Goal: Task Accomplishment & Management: Manage account settings

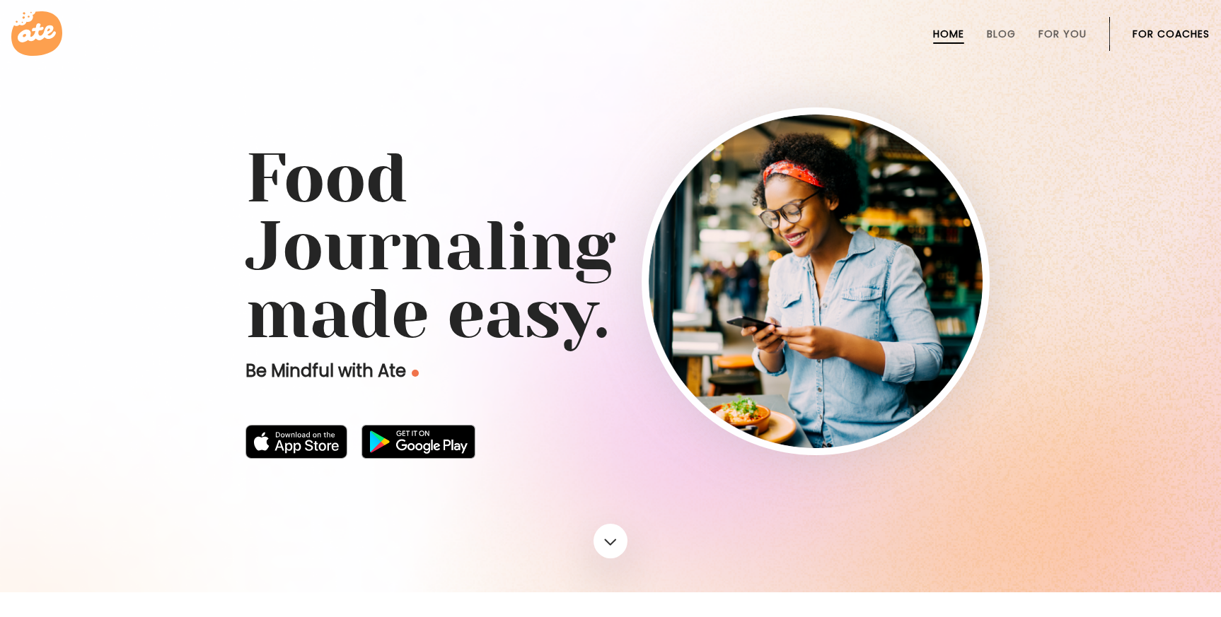
click at [1205, 37] on link "For Coaches" at bounding box center [1170, 33] width 77 height 11
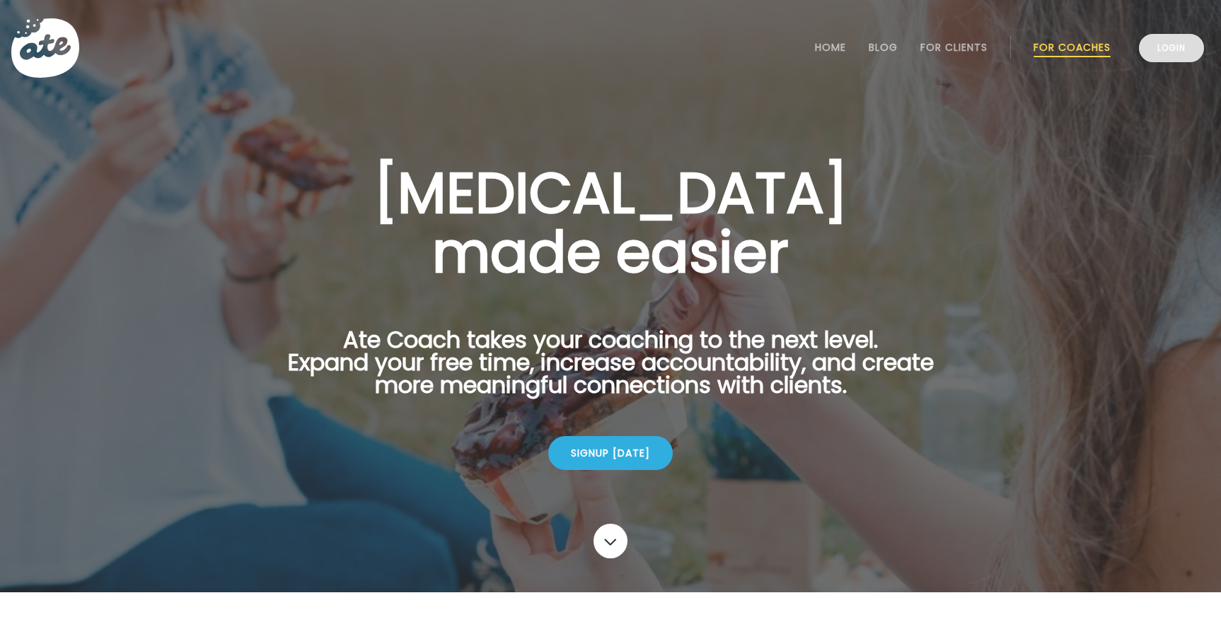
click at [1168, 59] on link "Login" at bounding box center [1171, 48] width 65 height 28
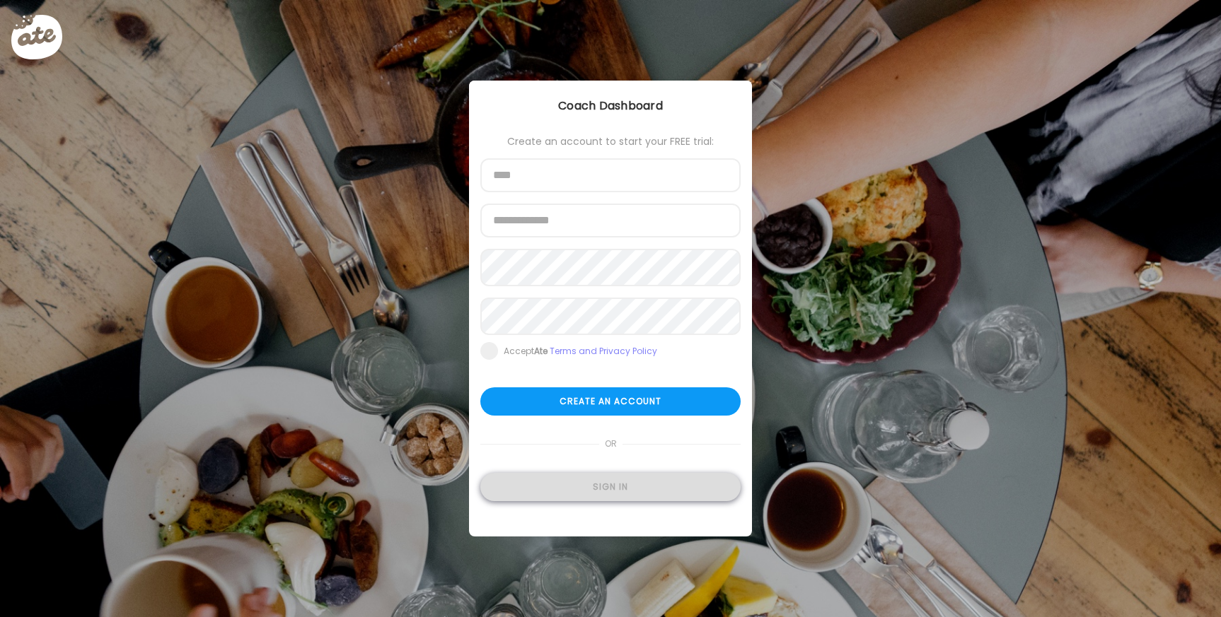
click at [597, 490] on div "Sign in" at bounding box center [610, 487] width 260 height 28
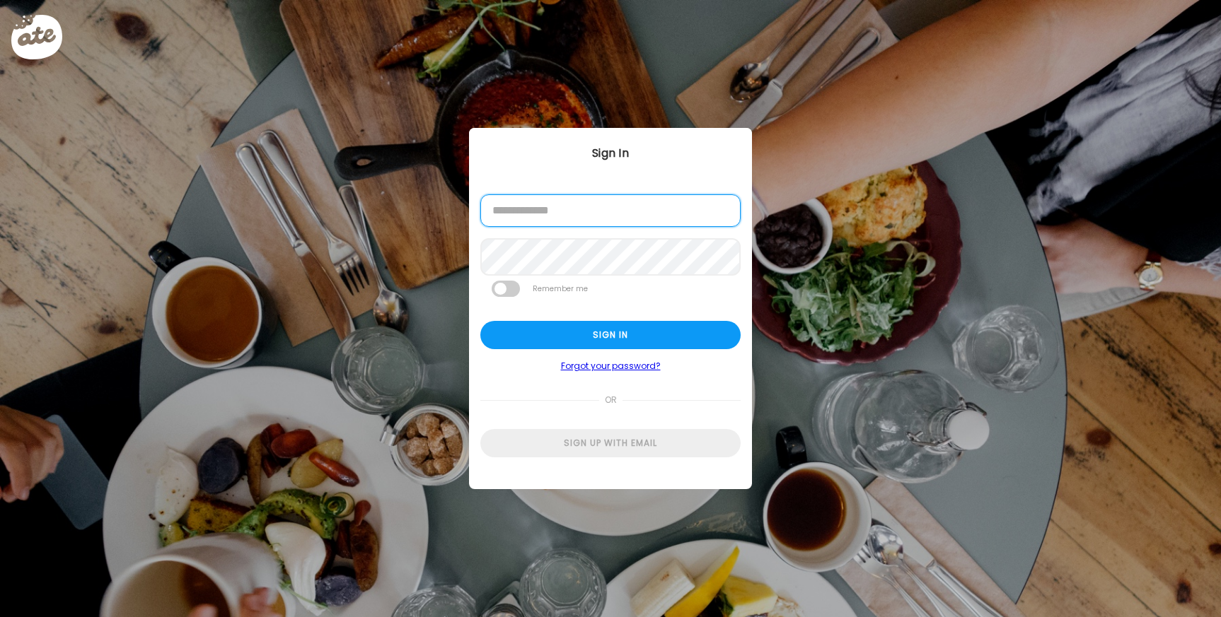
type input "**********"
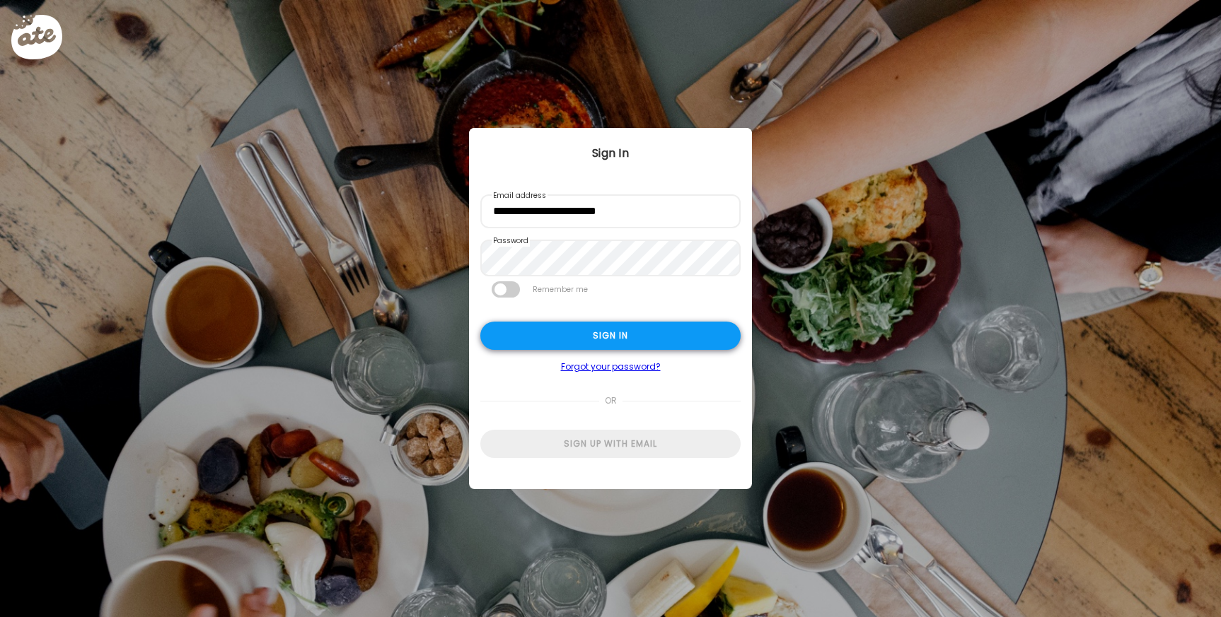
click at [589, 344] on div "Sign in" at bounding box center [610, 336] width 260 height 28
type input "**********"
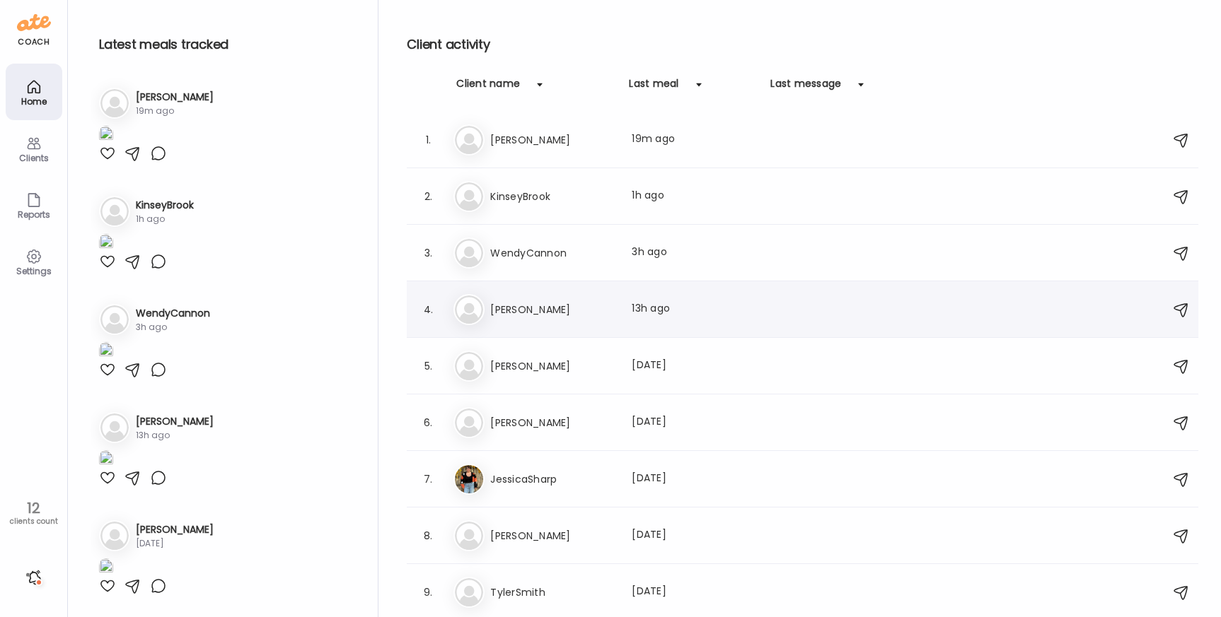
click at [631, 326] on div "4. Ri [PERSON_NAME] Last meal: 13h ago" at bounding box center [802, 309] width 791 height 57
click at [626, 311] on div "Ri [PERSON_NAME] Last meal: 13h ago" at bounding box center [804, 309] width 702 height 31
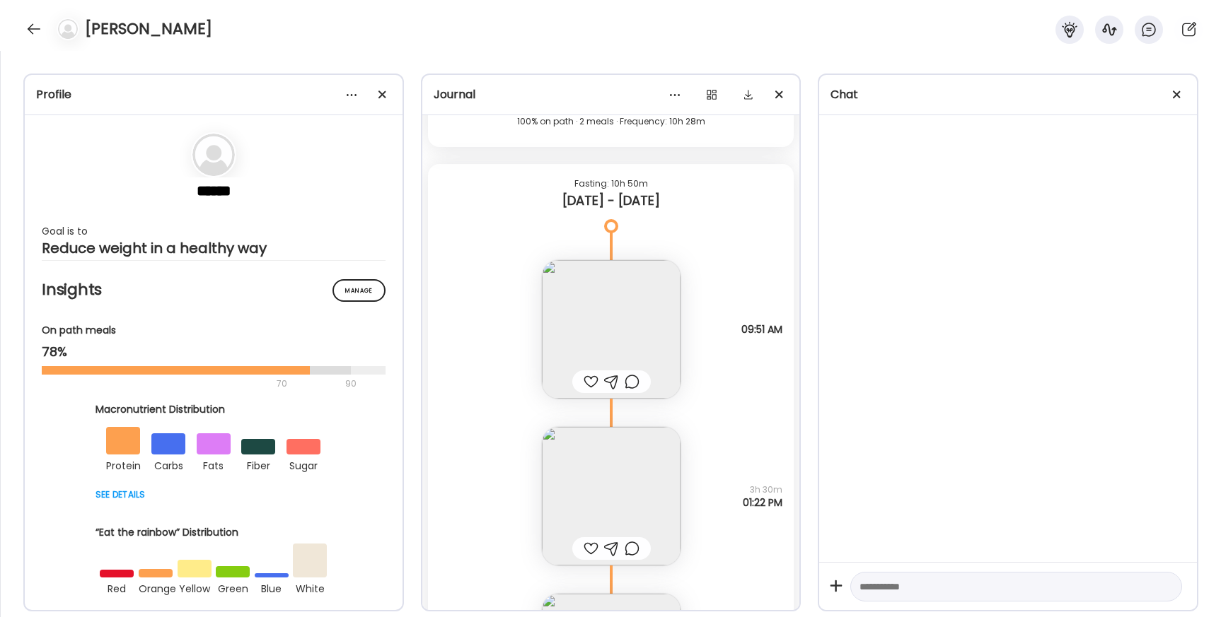
scroll to position [28174, 0]
click at [583, 384] on div at bounding box center [590, 384] width 15 height 17
click at [637, 383] on div at bounding box center [631, 384] width 15 height 17
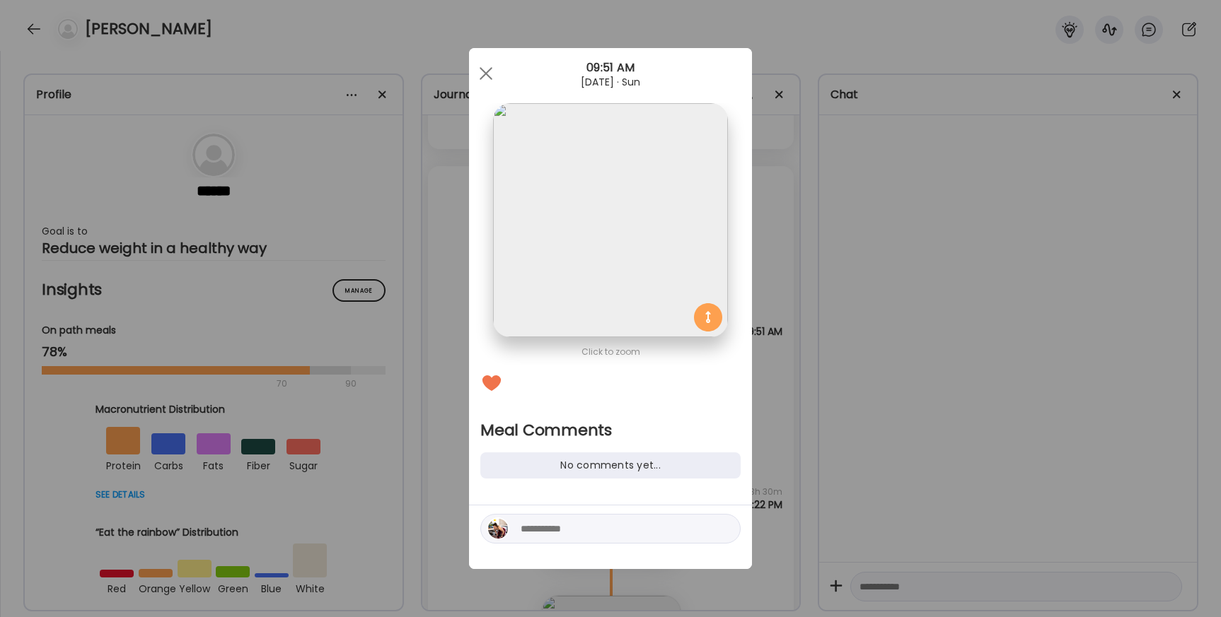
click at [587, 524] on textarea at bounding box center [616, 529] width 191 height 17
type textarea "**********"
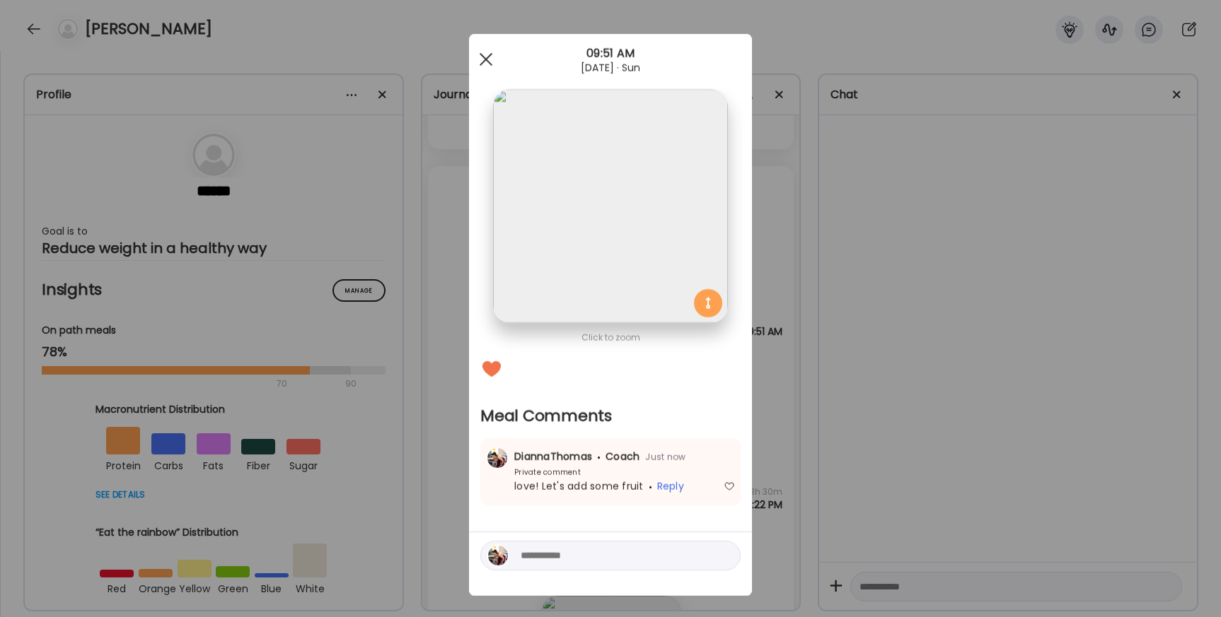
click at [483, 62] on span at bounding box center [486, 59] width 13 height 13
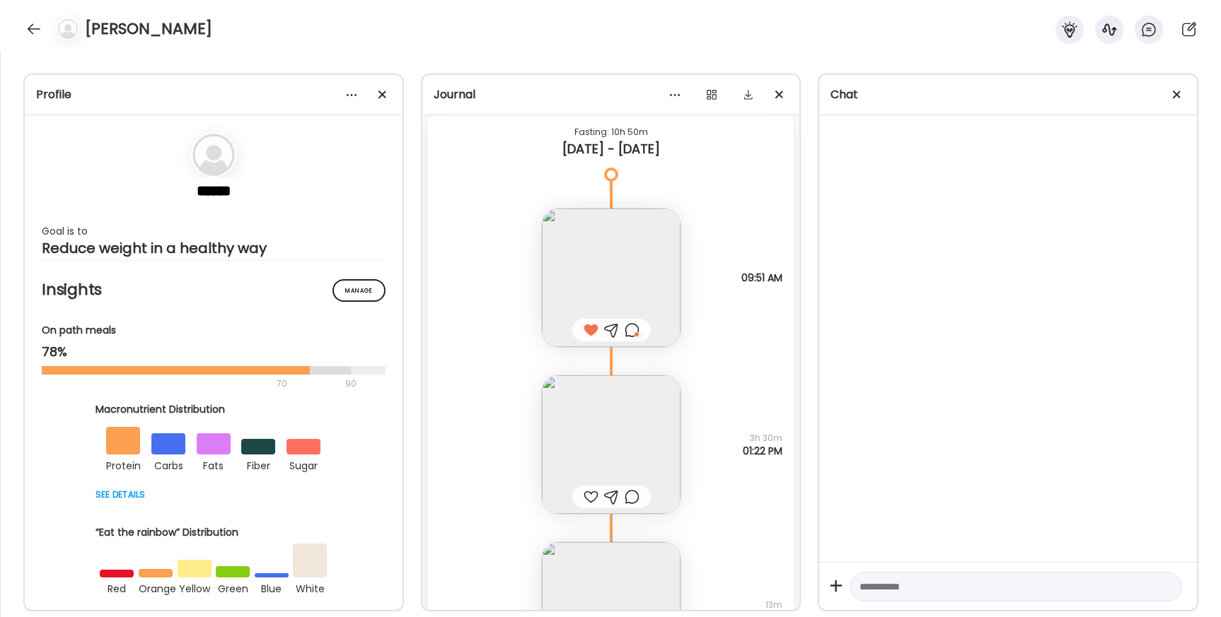
scroll to position [28234, 0]
click at [603, 448] on img at bounding box center [611, 438] width 139 height 139
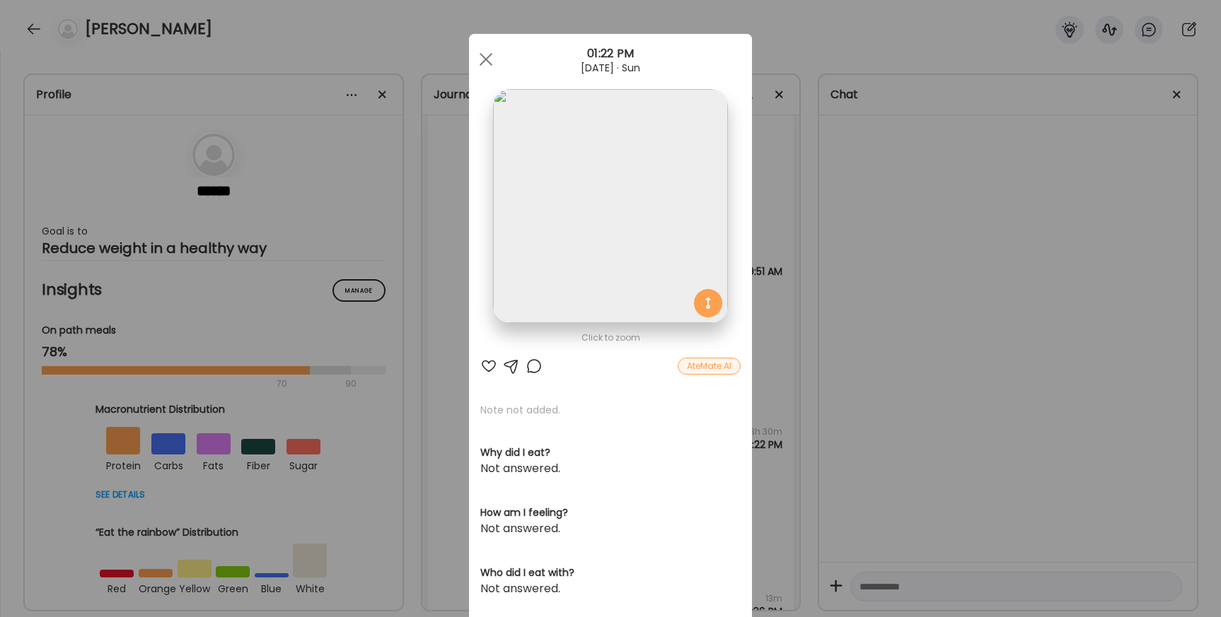
click at [486, 366] on div at bounding box center [488, 366] width 17 height 17
click at [534, 368] on div at bounding box center [533, 366] width 17 height 17
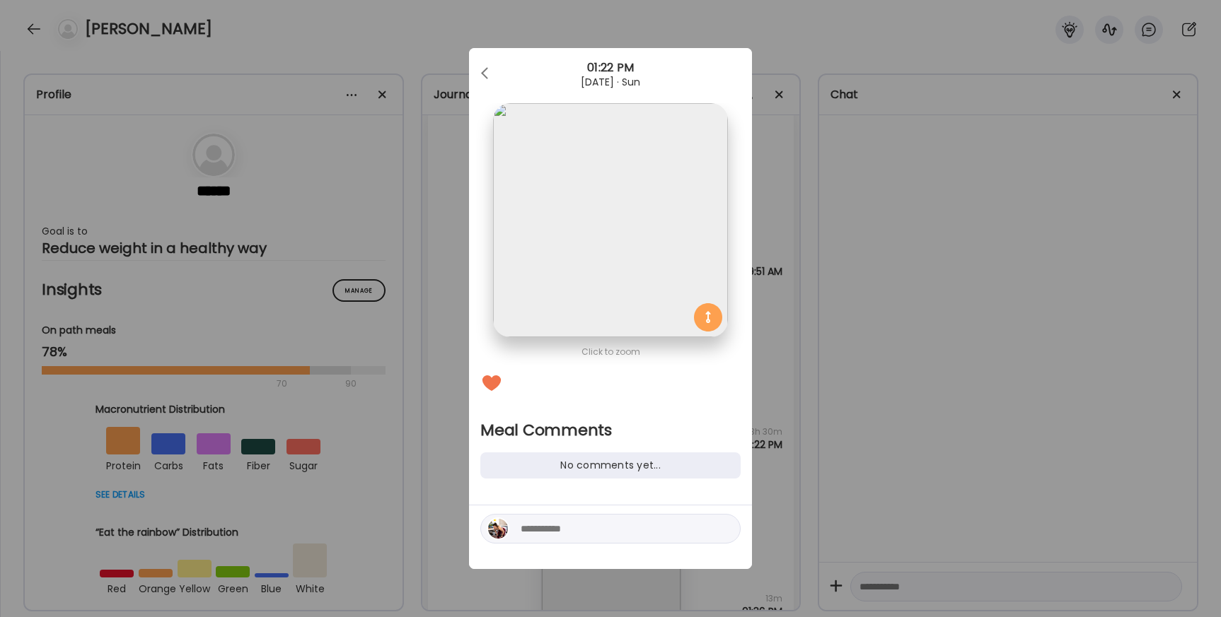
click at [555, 530] on textarea at bounding box center [616, 529] width 191 height 17
type textarea "**********"
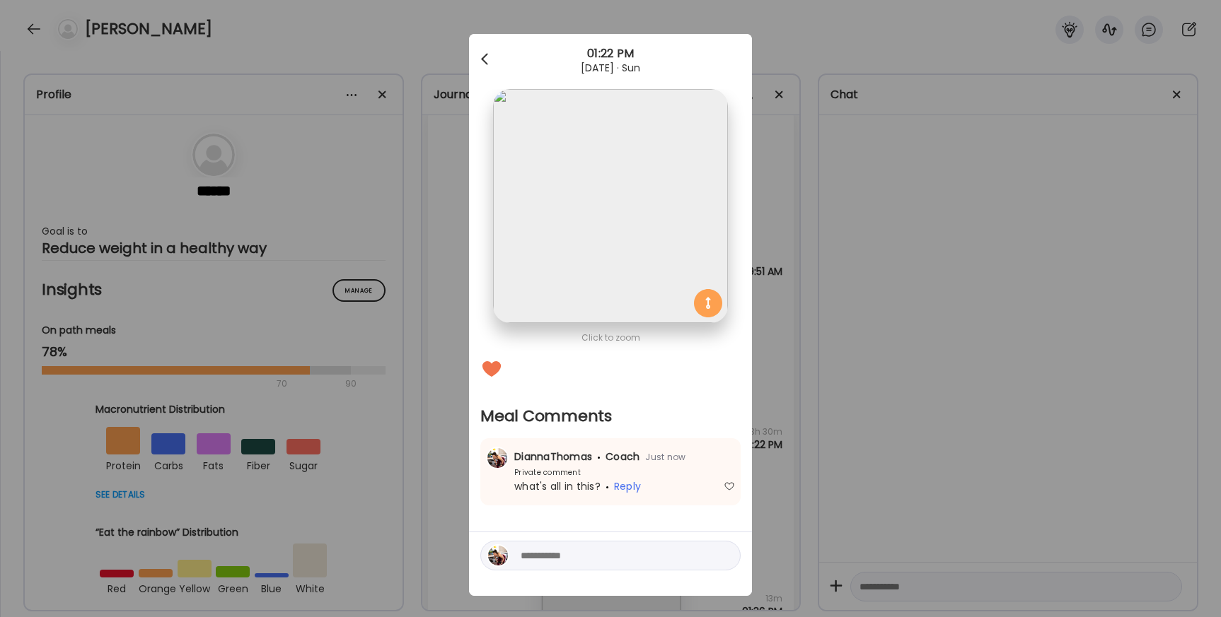
click at [480, 65] on div at bounding box center [486, 59] width 28 height 28
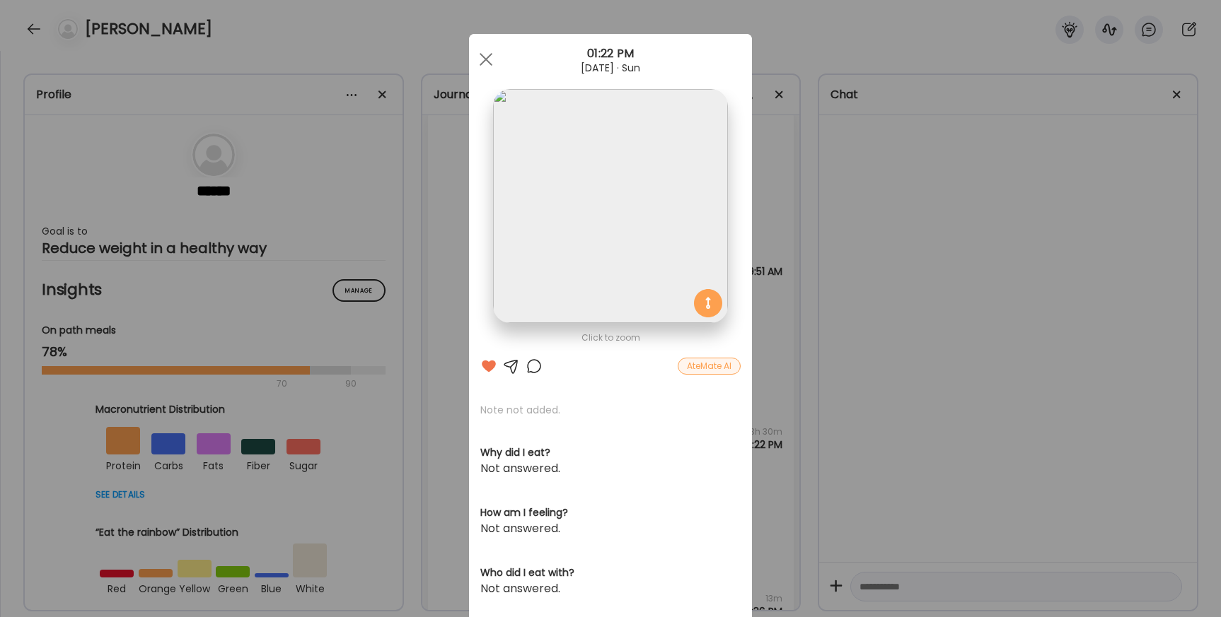
click at [480, 65] on div at bounding box center [486, 59] width 28 height 28
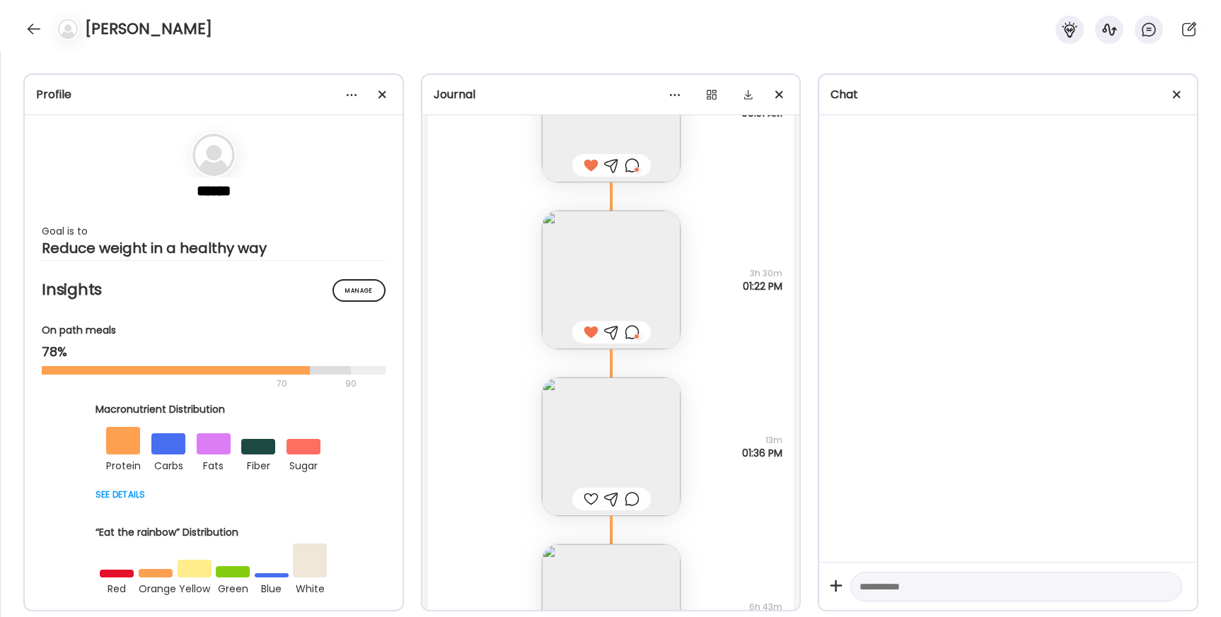
scroll to position [28392, 0]
click at [589, 498] on div at bounding box center [590, 500] width 15 height 17
click at [629, 500] on div at bounding box center [631, 500] width 15 height 17
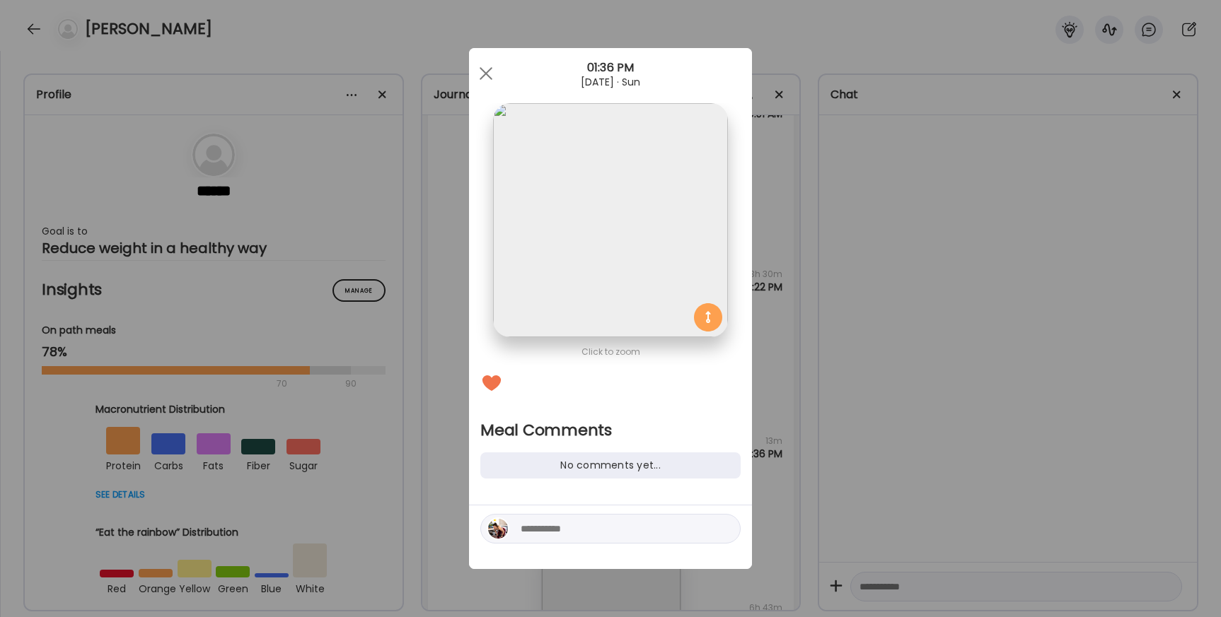
click at [570, 534] on textarea at bounding box center [616, 529] width 191 height 17
type textarea "**********"
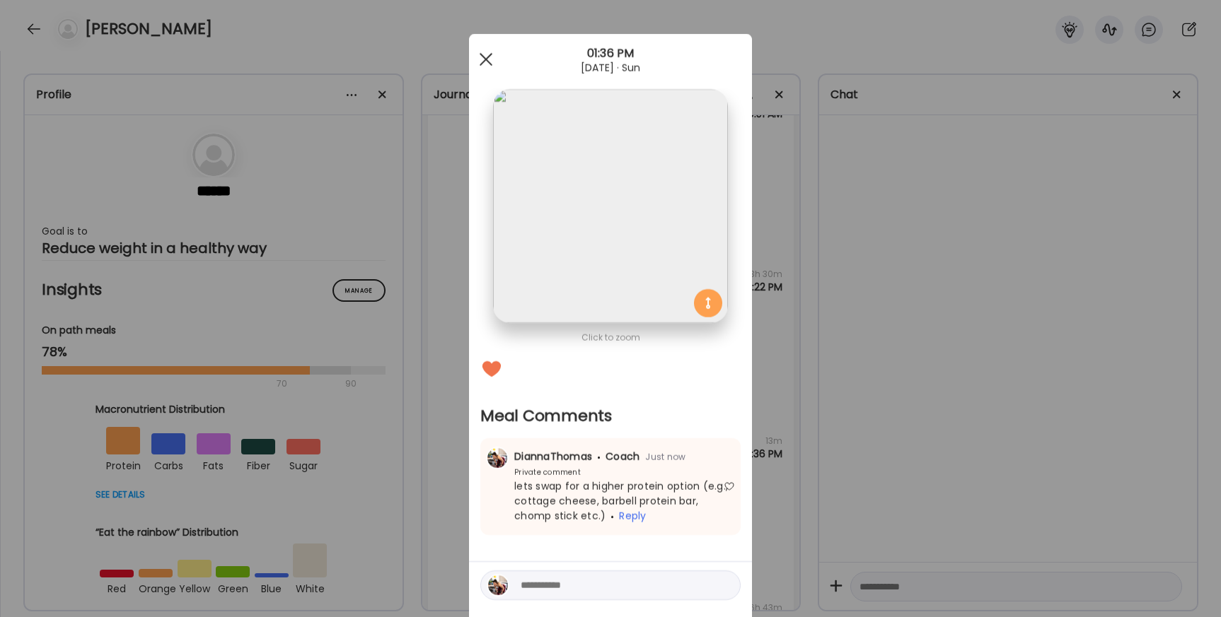
click at [484, 60] on div at bounding box center [486, 59] width 28 height 28
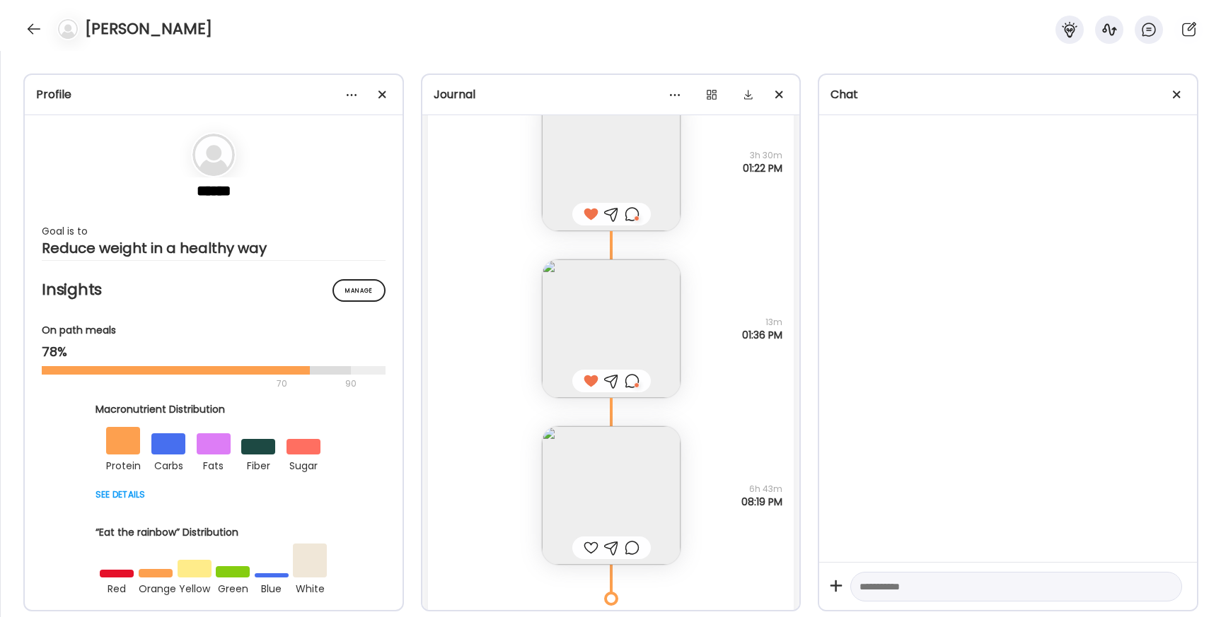
scroll to position [28511, 0]
click at [581, 494] on img at bounding box center [611, 495] width 139 height 139
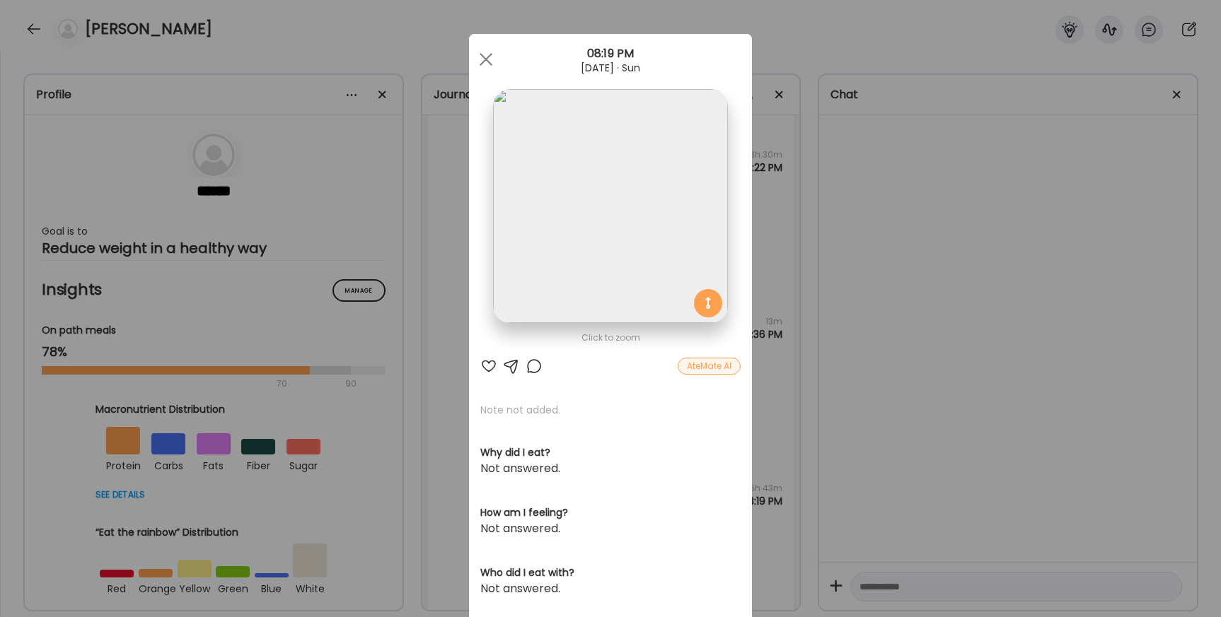
click at [482, 375] on div "Click to zoom AteMate AI Note not added. Why did I eat? Not answered. How am I …" at bounding box center [610, 450] width 283 height 832
click at [487, 362] on div at bounding box center [488, 366] width 17 height 17
click at [537, 364] on div at bounding box center [533, 366] width 17 height 17
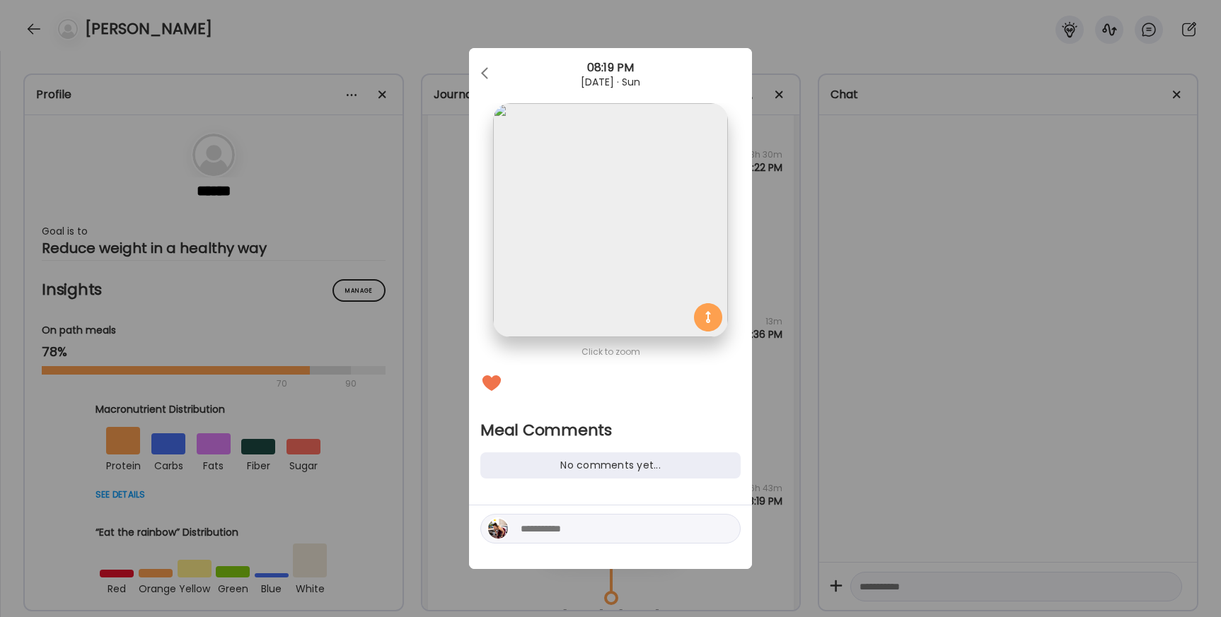
click at [569, 530] on textarea at bounding box center [616, 529] width 191 height 17
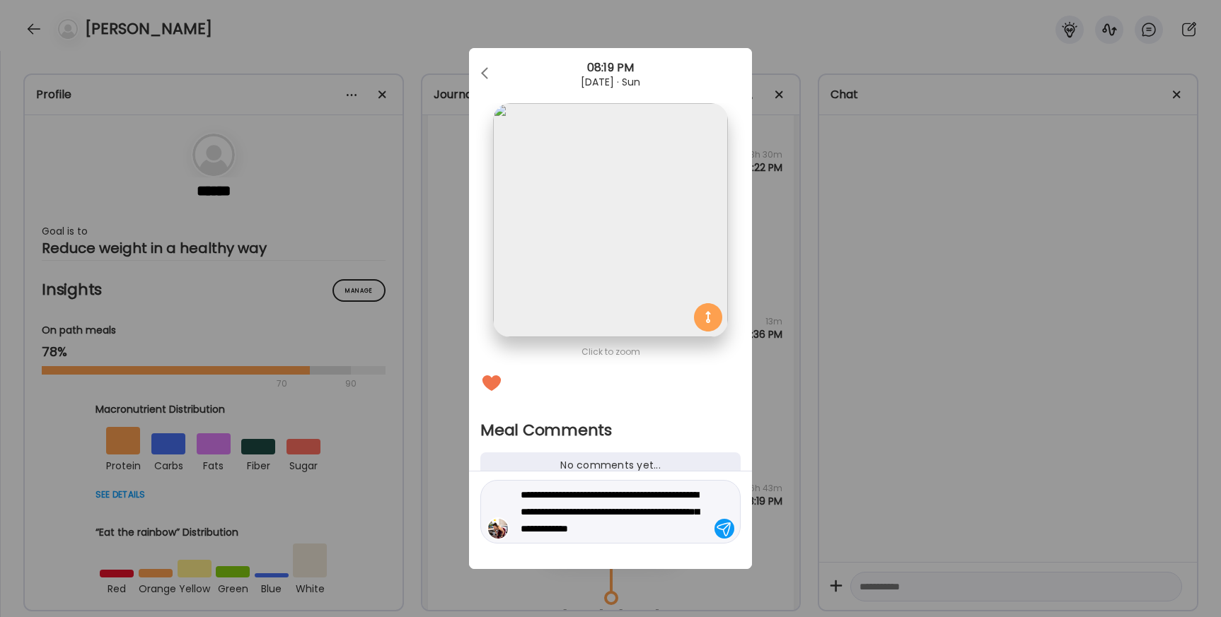
type textarea "**********"
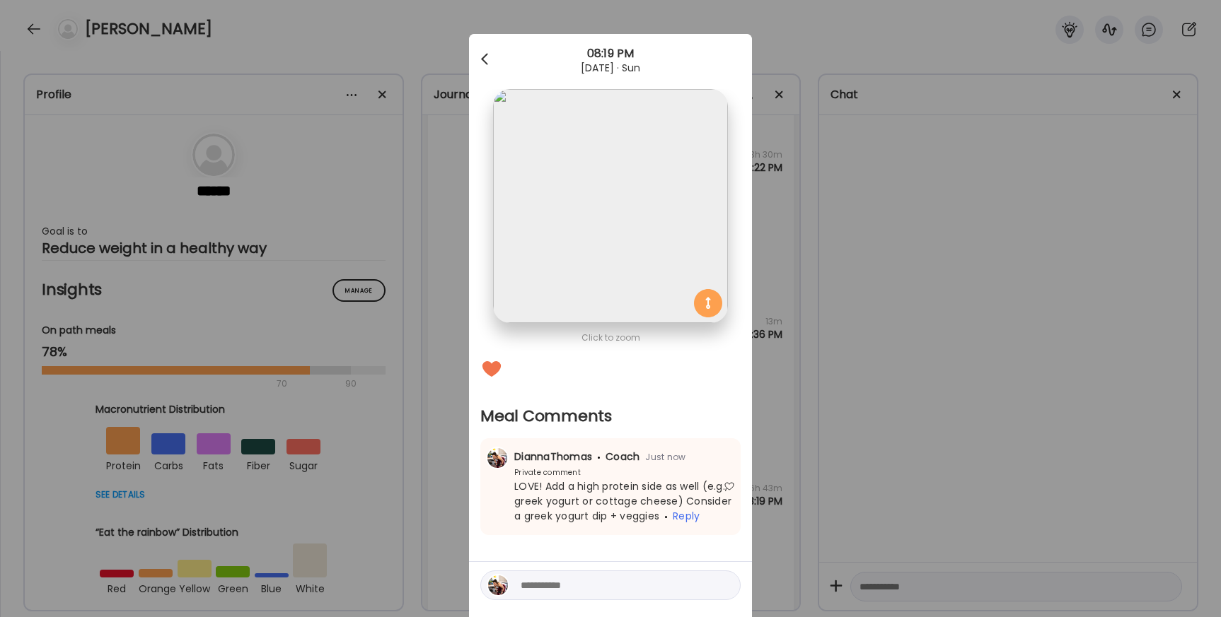
click at [488, 62] on div at bounding box center [486, 59] width 28 height 28
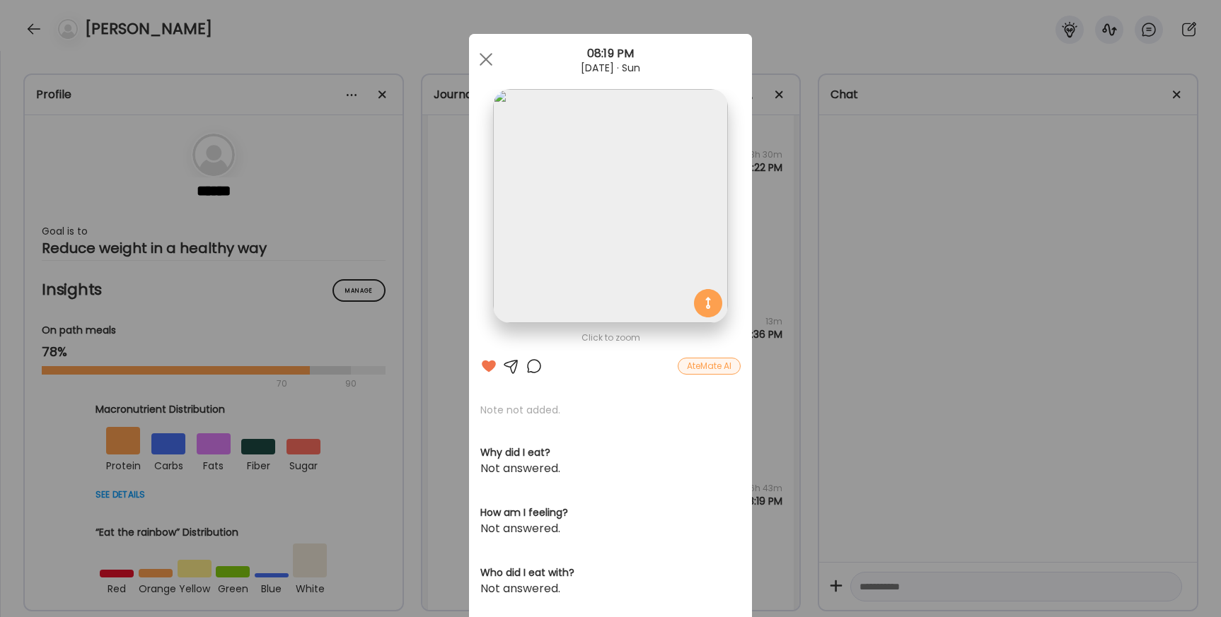
click at [488, 62] on span at bounding box center [486, 59] width 13 height 13
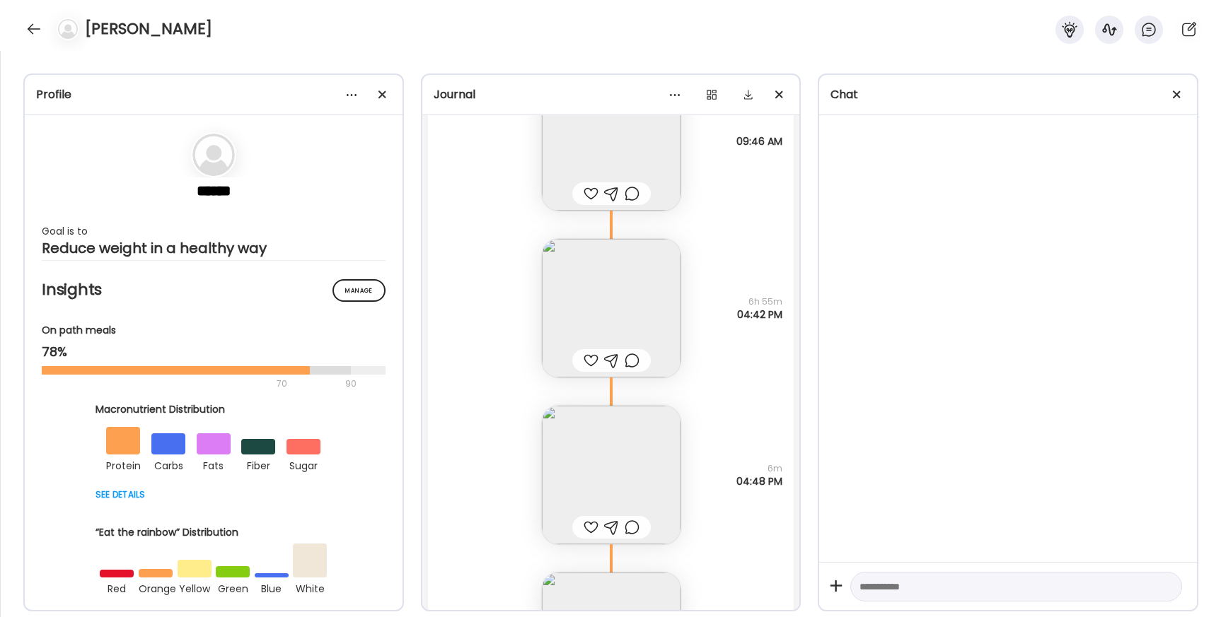
scroll to position [26840, 0]
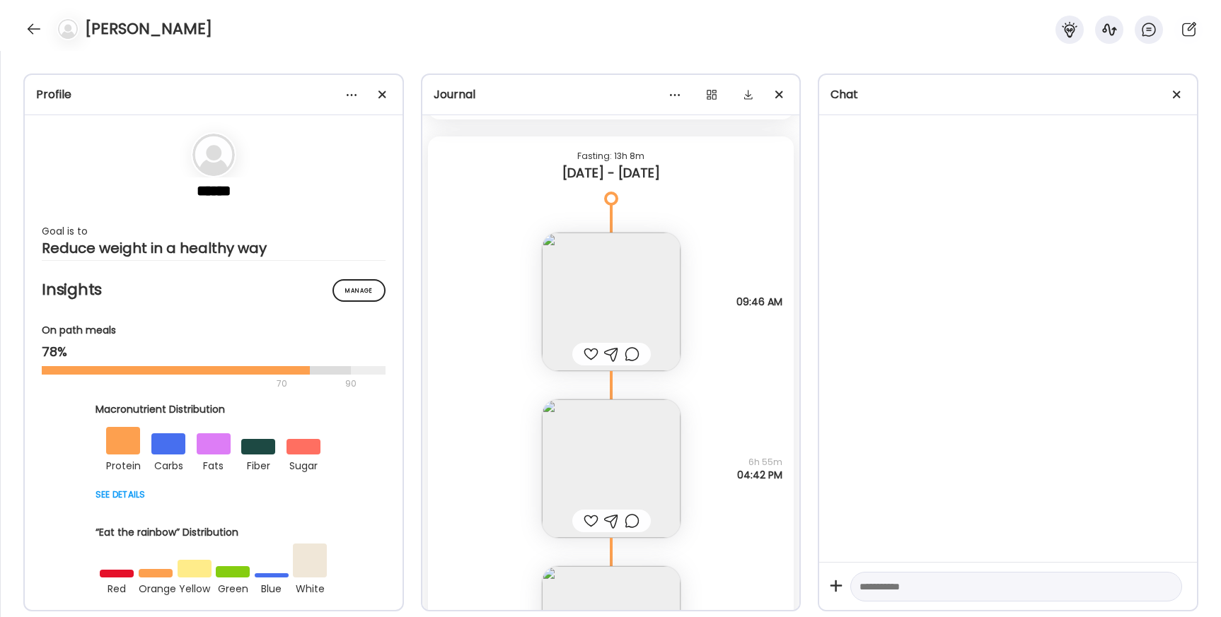
click at [590, 353] on div at bounding box center [590, 354] width 15 height 17
click at [634, 359] on div at bounding box center [631, 354] width 15 height 17
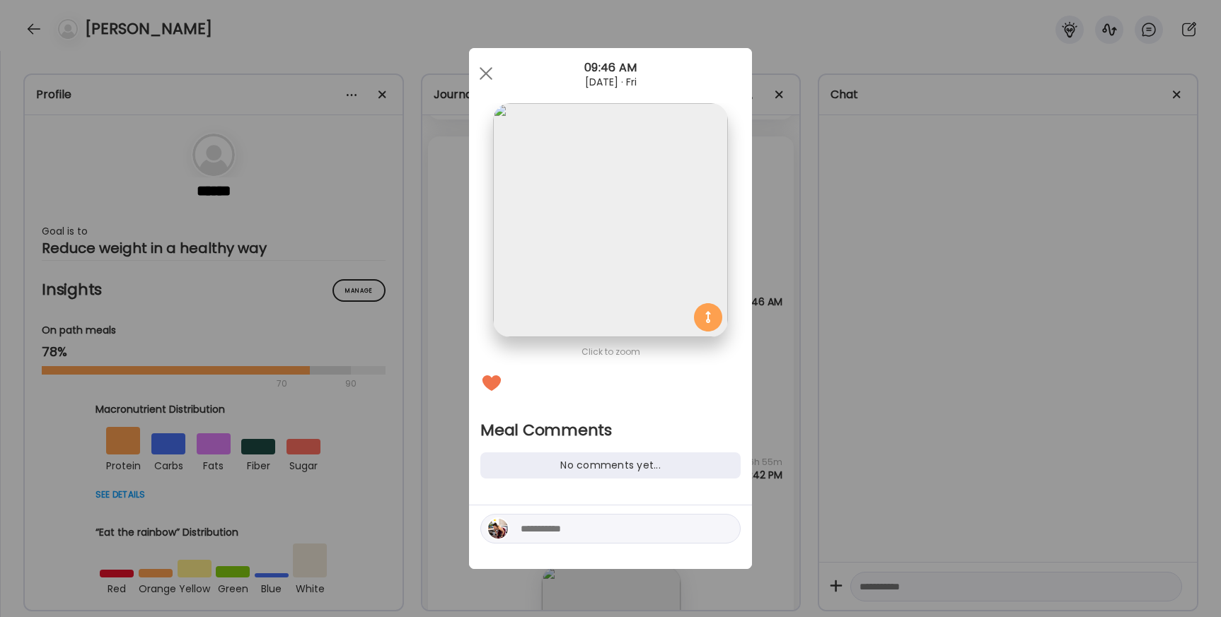
click at [588, 535] on textarea at bounding box center [616, 529] width 191 height 17
type textarea "**********"
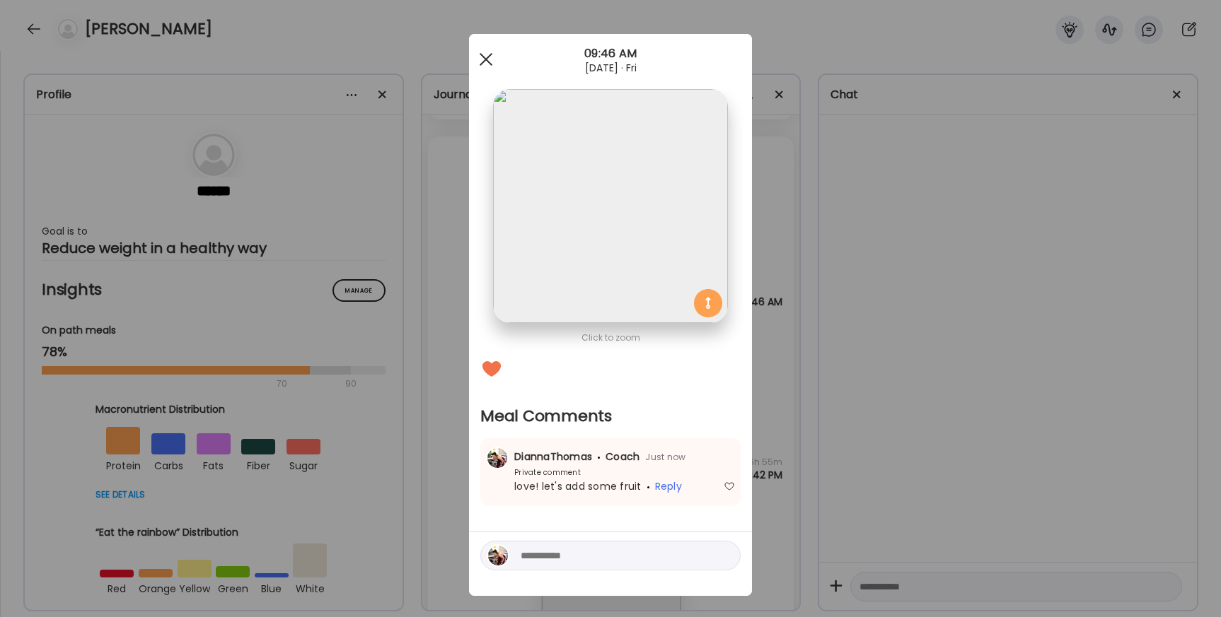
click at [485, 56] on div at bounding box center [486, 59] width 28 height 28
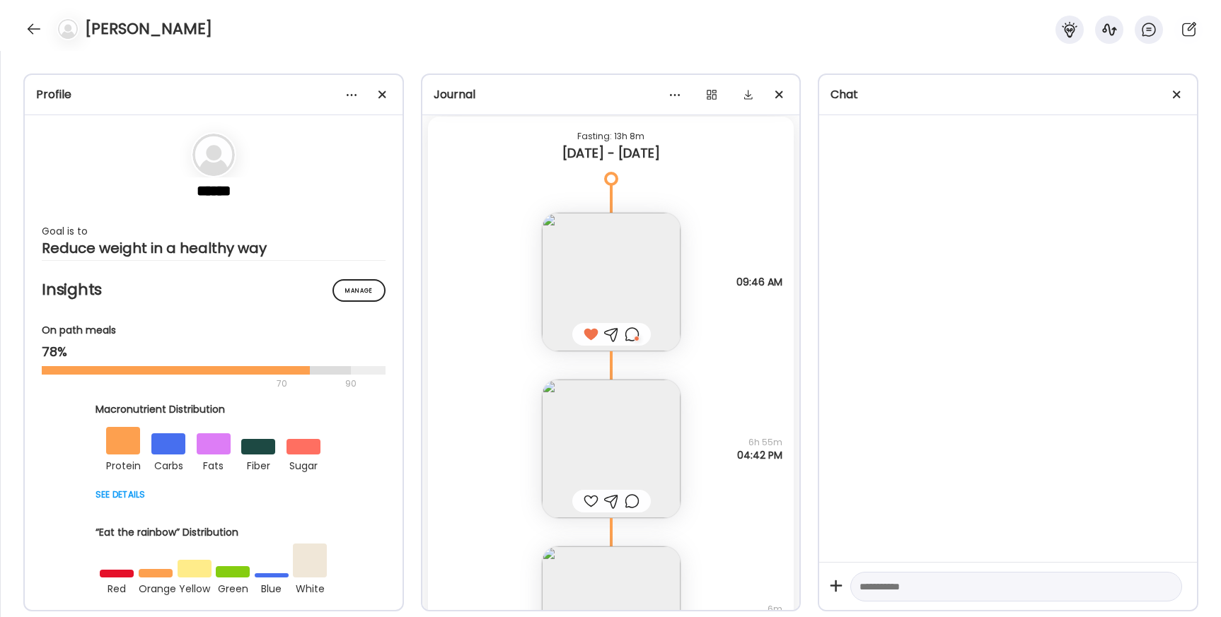
scroll to position [26883, 0]
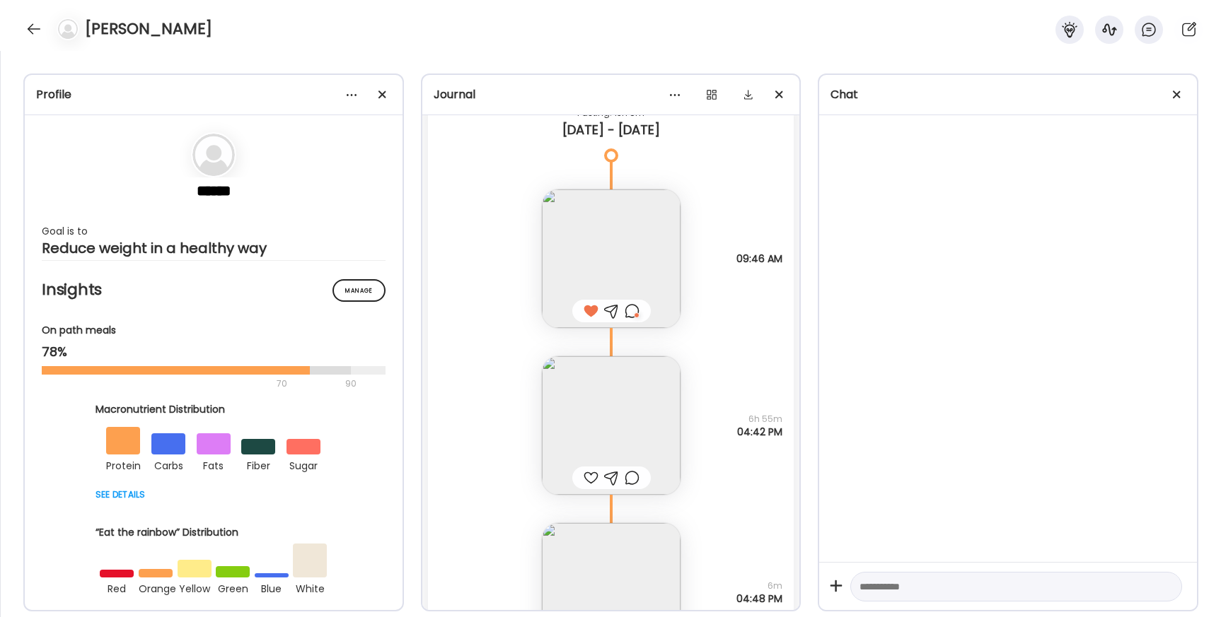
click at [587, 483] on div at bounding box center [590, 478] width 15 height 17
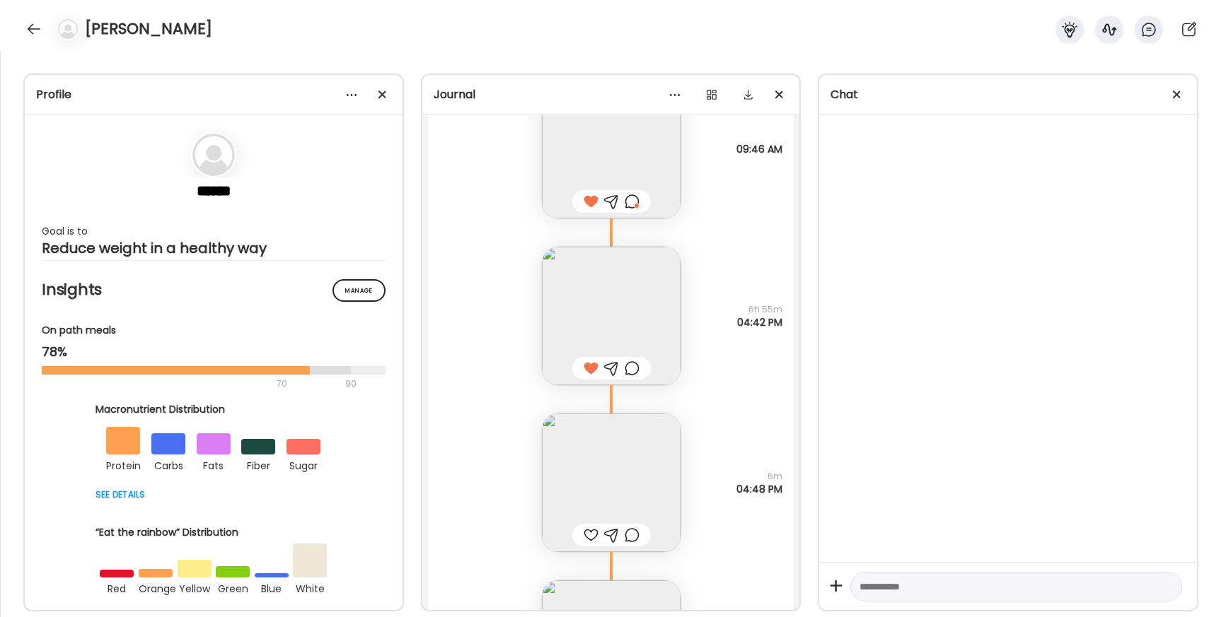
scroll to position [26993, 0]
click at [593, 539] on div at bounding box center [590, 534] width 15 height 17
click at [636, 538] on div at bounding box center [631, 534] width 15 height 17
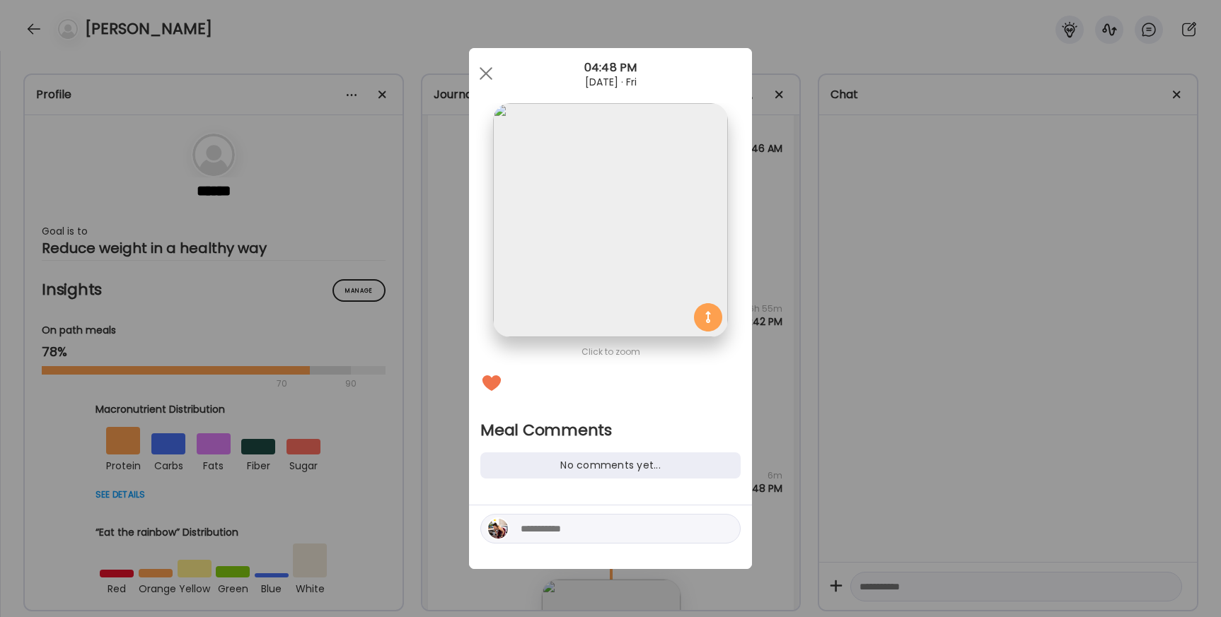
click at [600, 534] on textarea at bounding box center [616, 529] width 191 height 17
type textarea "**********"
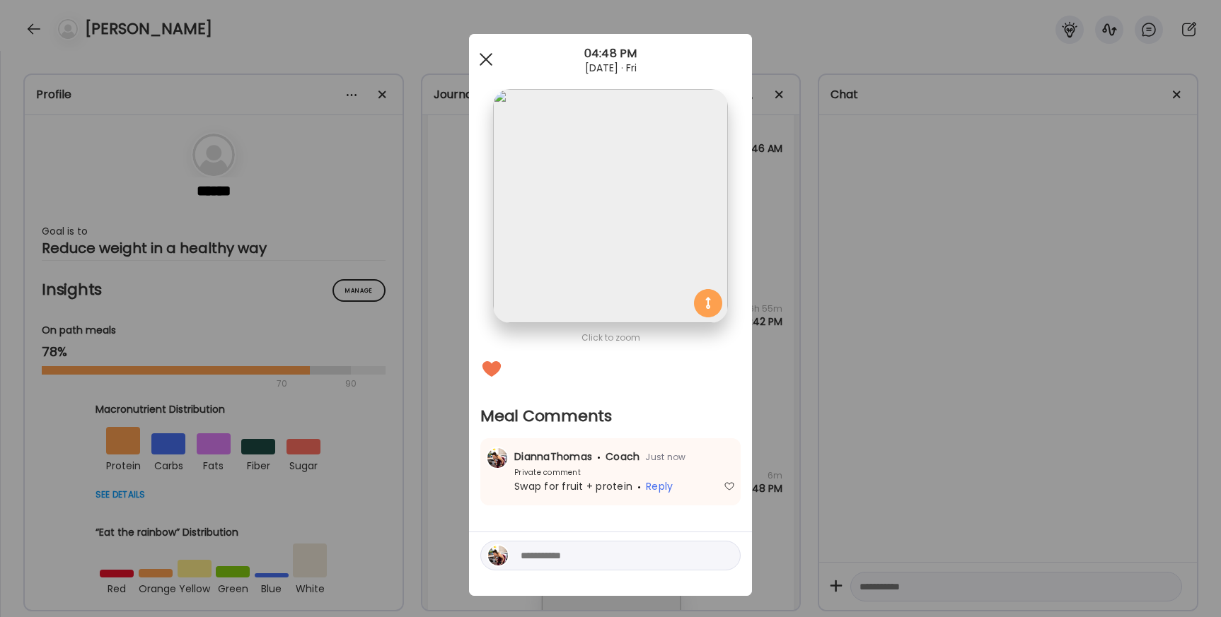
click at [491, 59] on div at bounding box center [486, 59] width 28 height 28
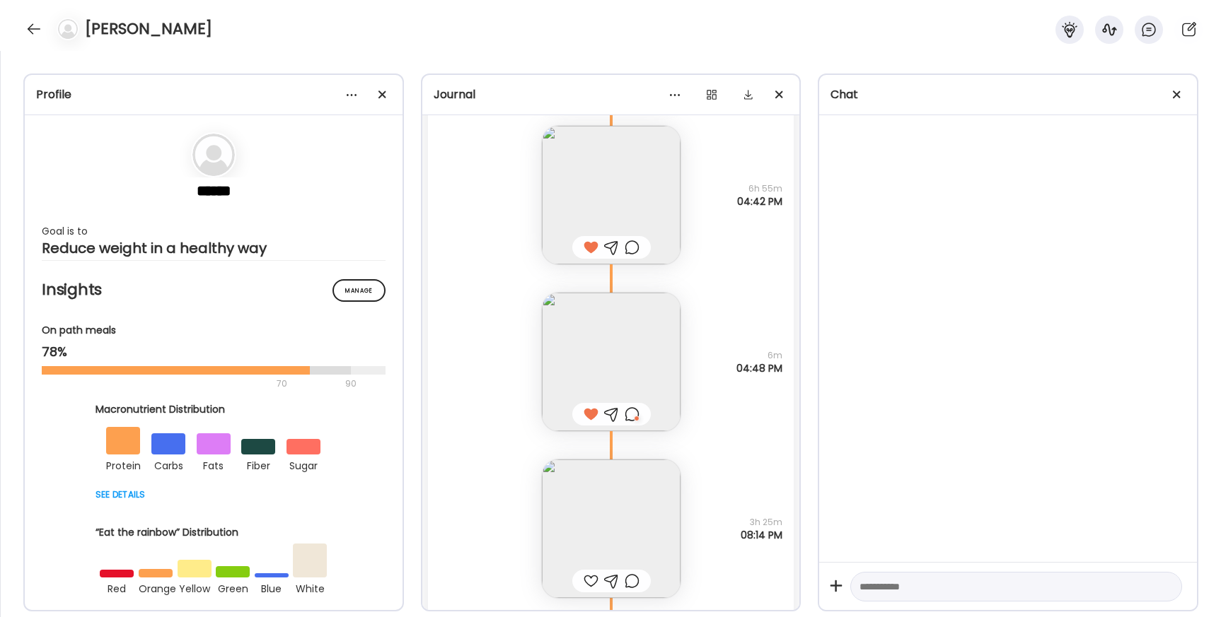
scroll to position [27114, 0]
click at [574, 539] on img at bounding box center [611, 528] width 139 height 139
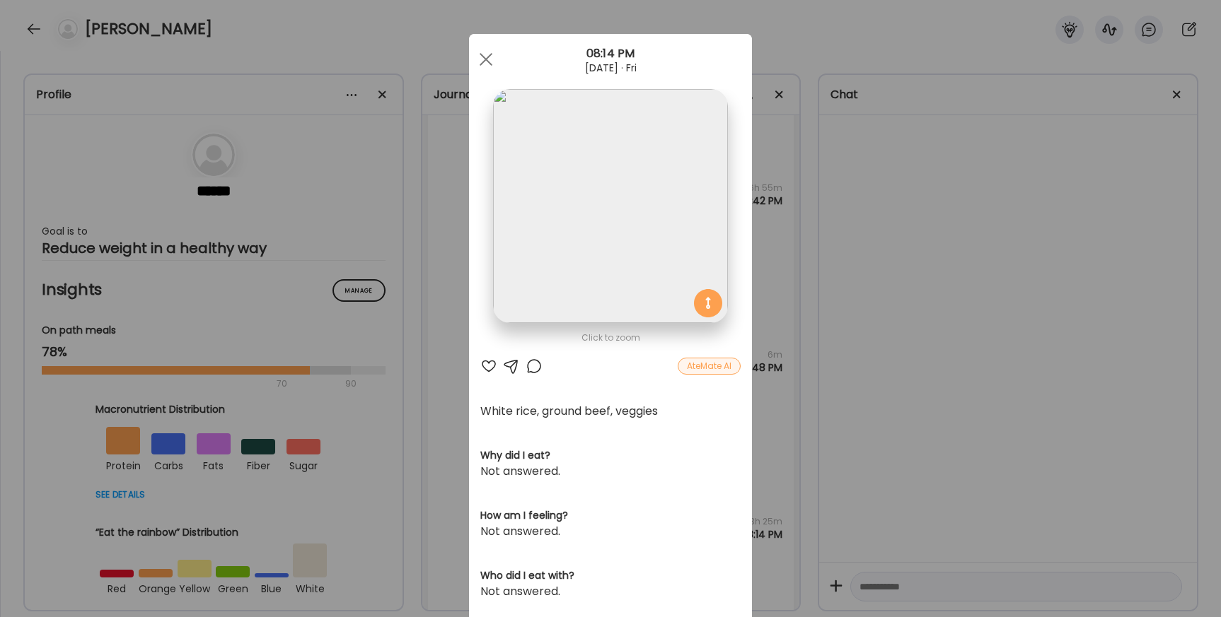
click at [492, 361] on div at bounding box center [488, 366] width 17 height 17
click at [534, 366] on div at bounding box center [533, 366] width 17 height 17
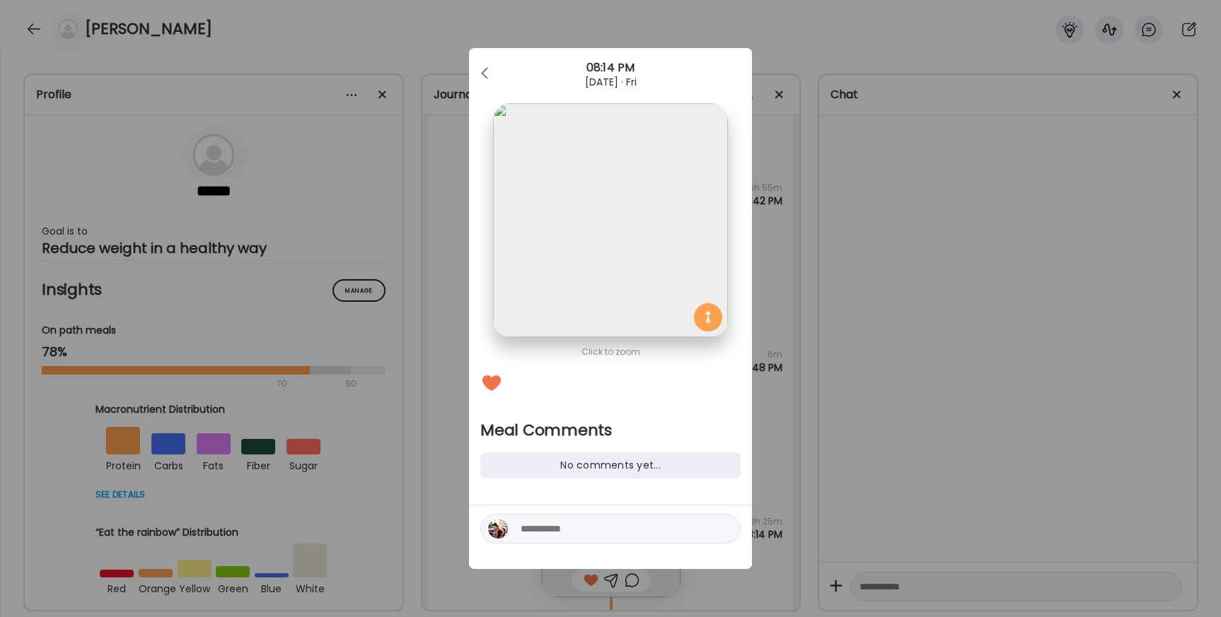
click at [554, 515] on div at bounding box center [610, 529] width 260 height 30
click at [548, 547] on div at bounding box center [610, 538] width 283 height 64
click at [549, 540] on div at bounding box center [610, 529] width 260 height 30
click at [549, 530] on textarea at bounding box center [616, 529] width 191 height 17
type textarea "****"
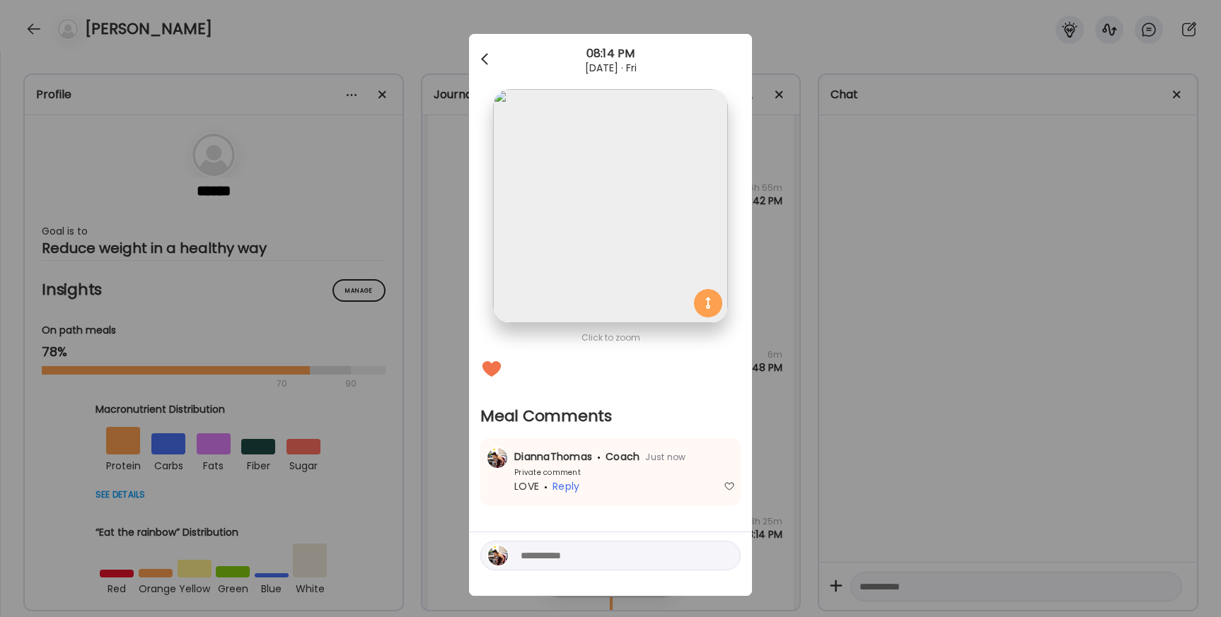
click at [487, 61] on div at bounding box center [486, 59] width 28 height 28
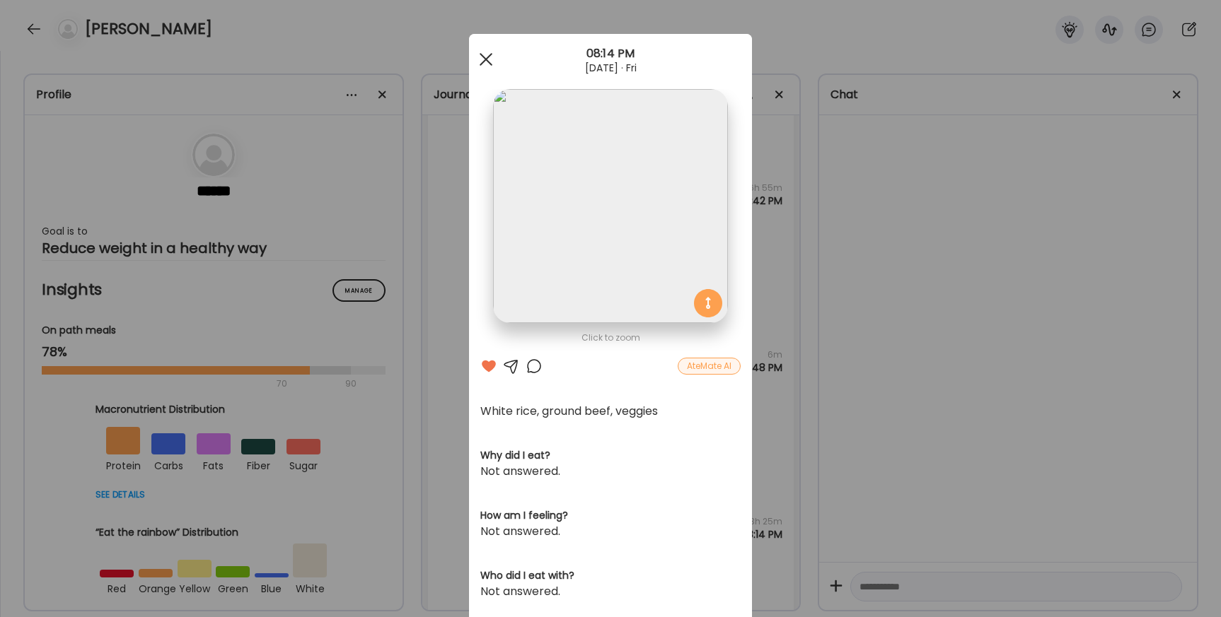
click at [488, 64] on div at bounding box center [486, 59] width 28 height 28
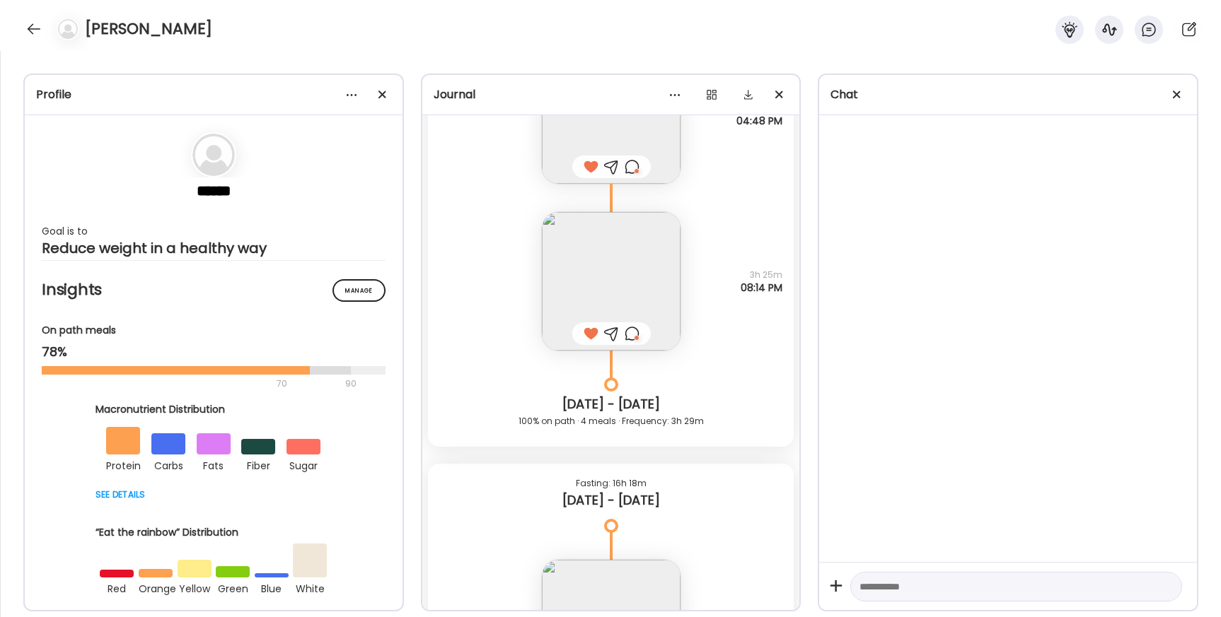
scroll to position [27373, 0]
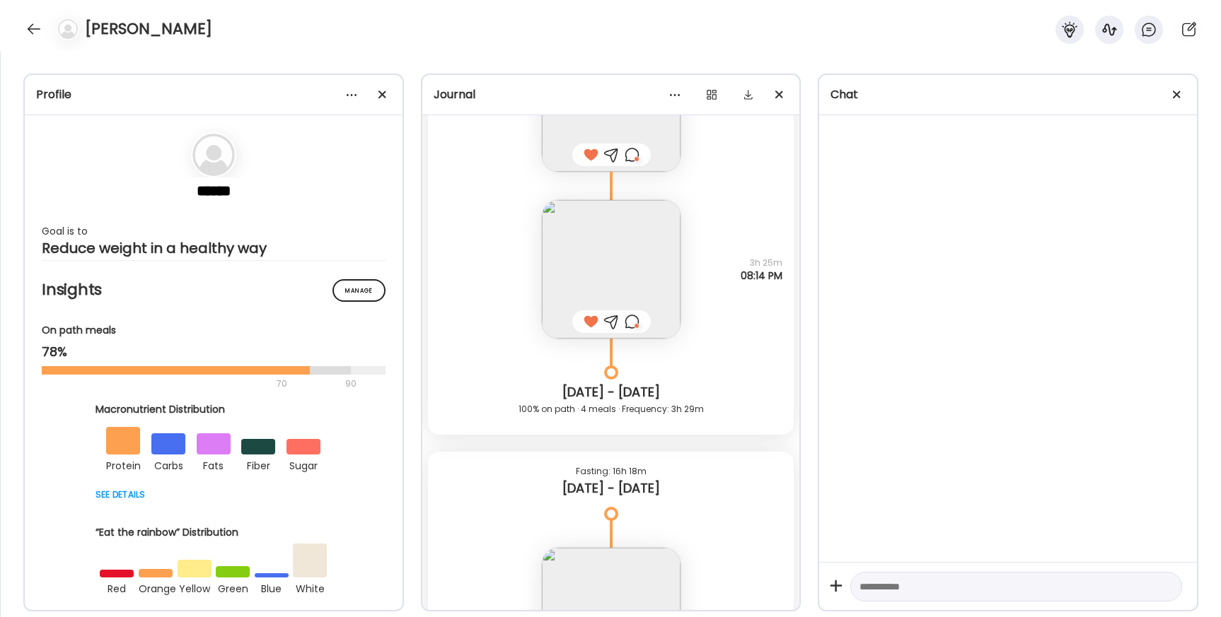
click at [600, 272] on img at bounding box center [611, 269] width 139 height 139
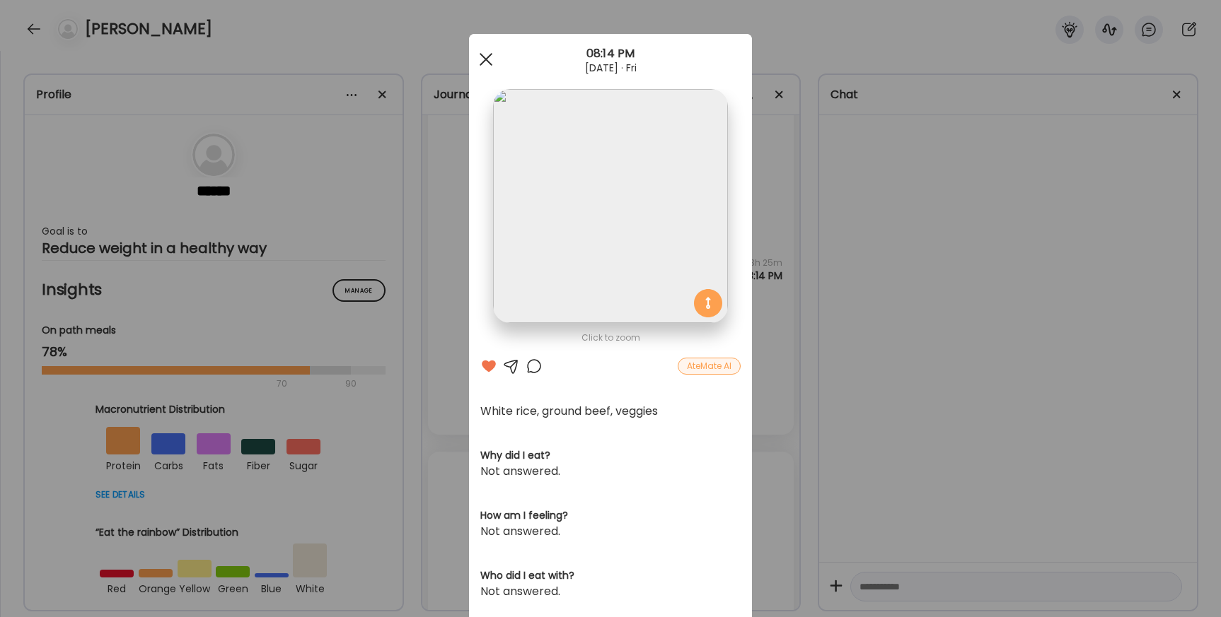
click at [486, 57] on div at bounding box center [486, 59] width 28 height 28
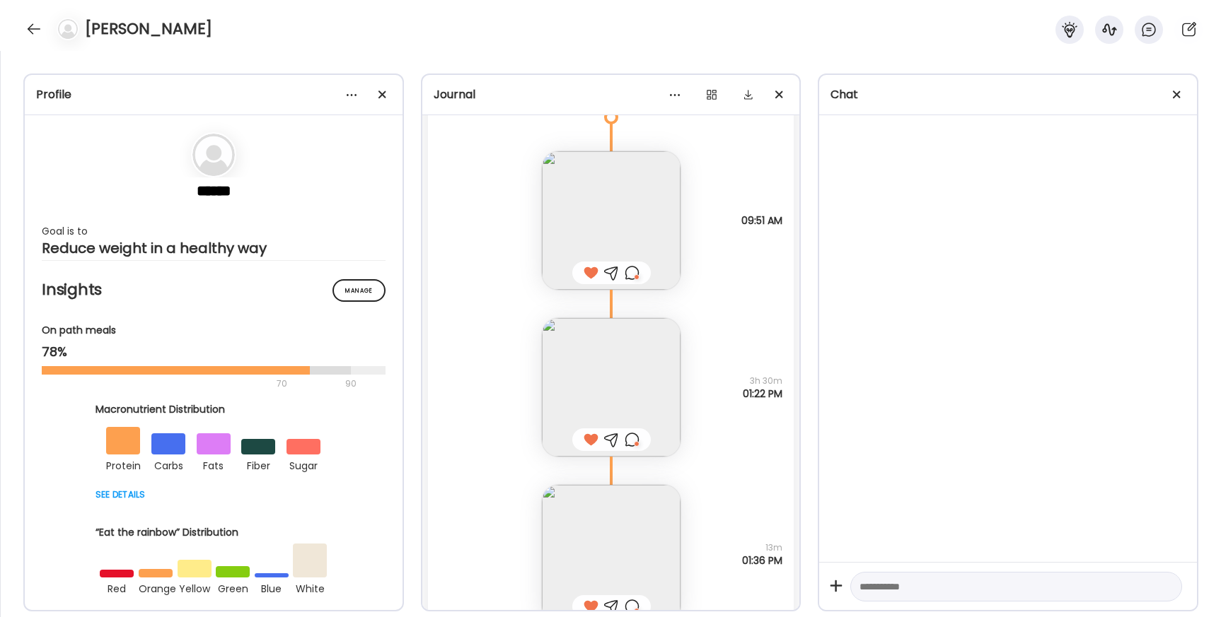
scroll to position [28291, 0]
